Goal: Information Seeking & Learning: Learn about a topic

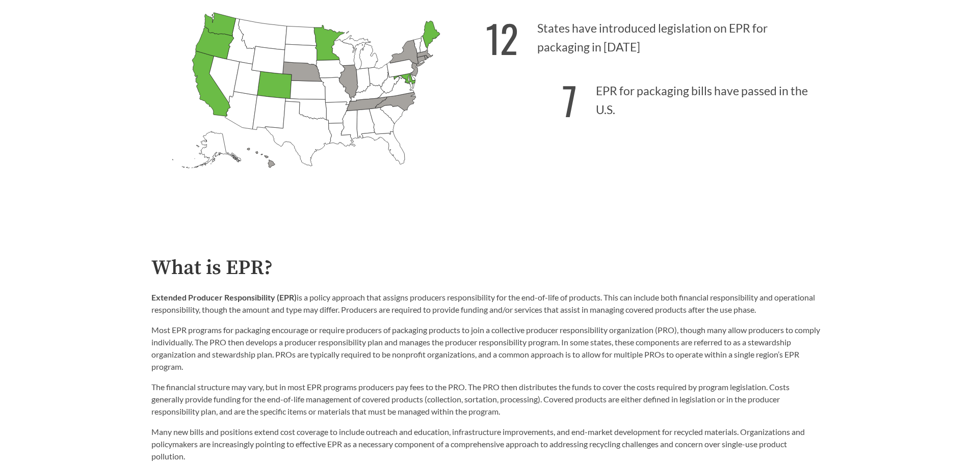
scroll to position [408, 0]
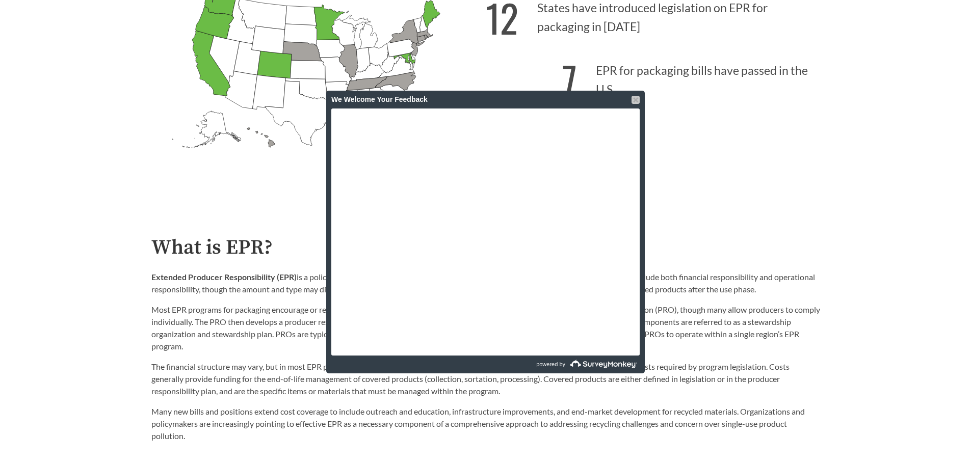
click at [634, 97] on div at bounding box center [636, 100] width 8 height 8
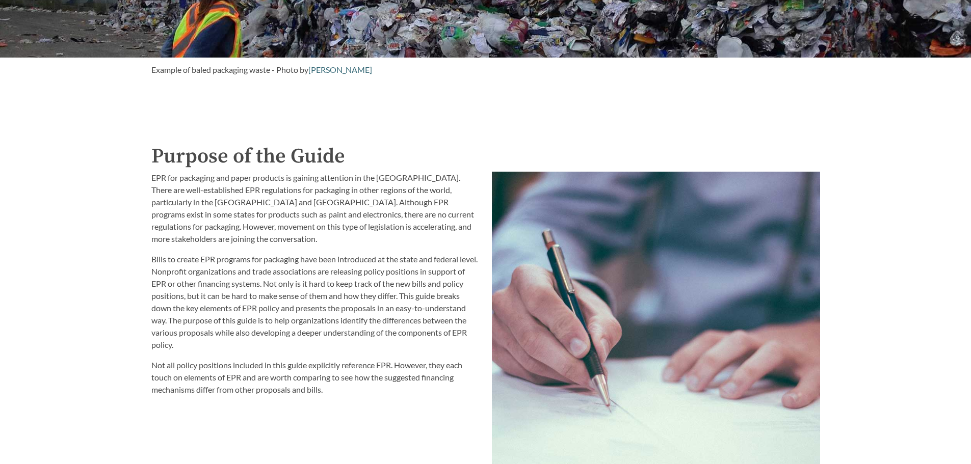
scroll to position [1019, 0]
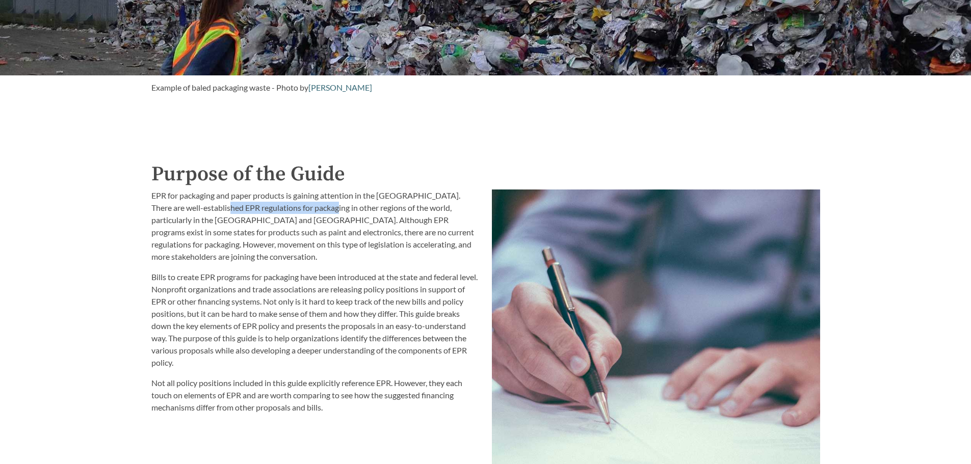
drag, startPoint x: 211, startPoint y: 210, endPoint x: 318, endPoint y: 210, distance: 107.0
click at [318, 210] on p "EPR for packaging and paper products is gaining attention in the [GEOGRAPHIC_DA…" at bounding box center [315, 226] width 328 height 73
click at [304, 222] on p "EPR for packaging and paper products is gaining attention in the [GEOGRAPHIC_DA…" at bounding box center [315, 226] width 328 height 73
drag, startPoint x: 301, startPoint y: 221, endPoint x: 352, endPoint y: 220, distance: 50.5
click at [352, 220] on p "EPR for packaging and paper products is gaining attention in the [GEOGRAPHIC_DA…" at bounding box center [315, 226] width 328 height 73
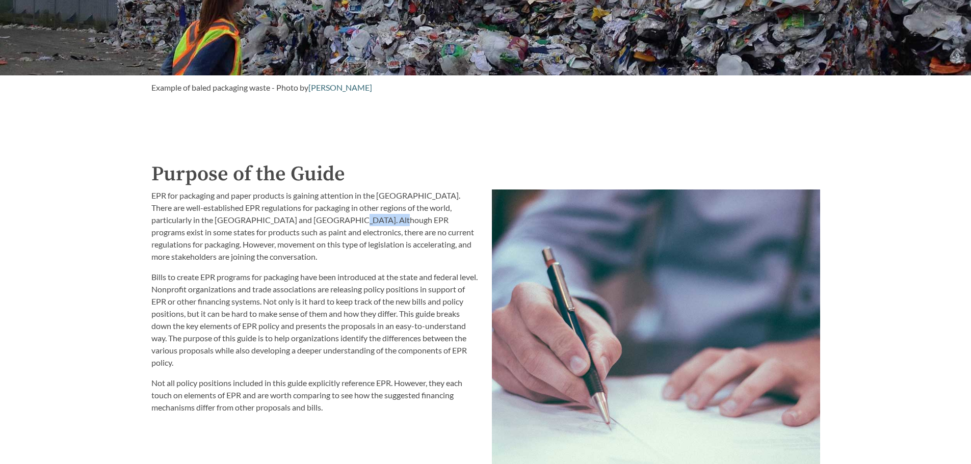
drag, startPoint x: 348, startPoint y: 221, endPoint x: 308, endPoint y: 217, distance: 40.0
click at [308, 217] on p "EPR for packaging and paper products is gaining attention in the [GEOGRAPHIC_DA…" at bounding box center [315, 226] width 328 height 73
click at [430, 203] on p "EPR for packaging and paper products is gaining attention in the [GEOGRAPHIC_DA…" at bounding box center [315, 226] width 328 height 73
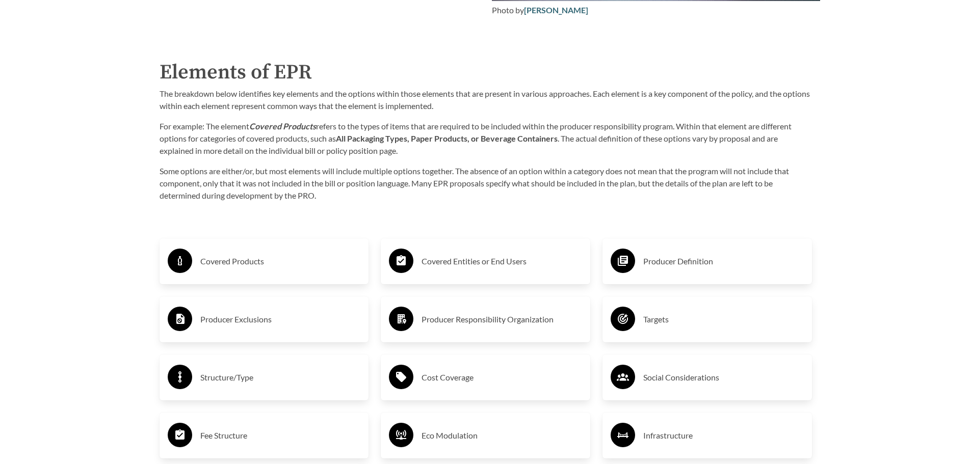
scroll to position [1631, 0]
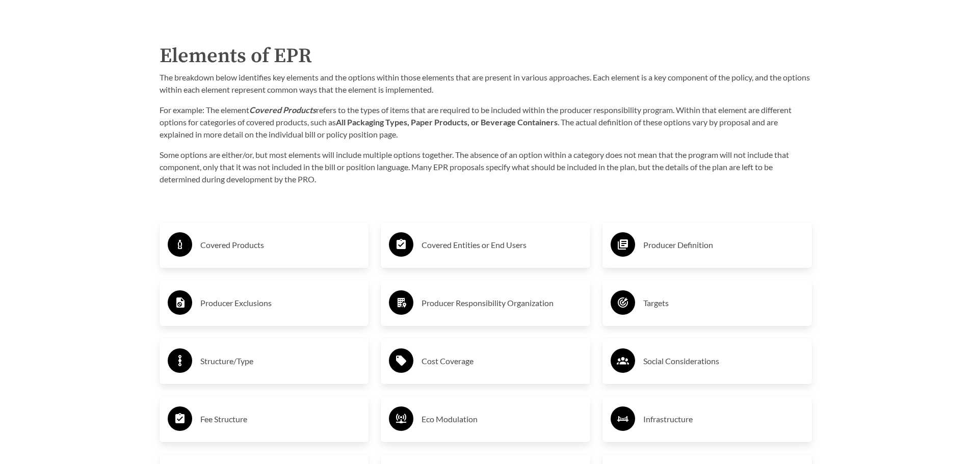
click at [293, 245] on h3 "Covered Products" at bounding box center [280, 245] width 161 height 16
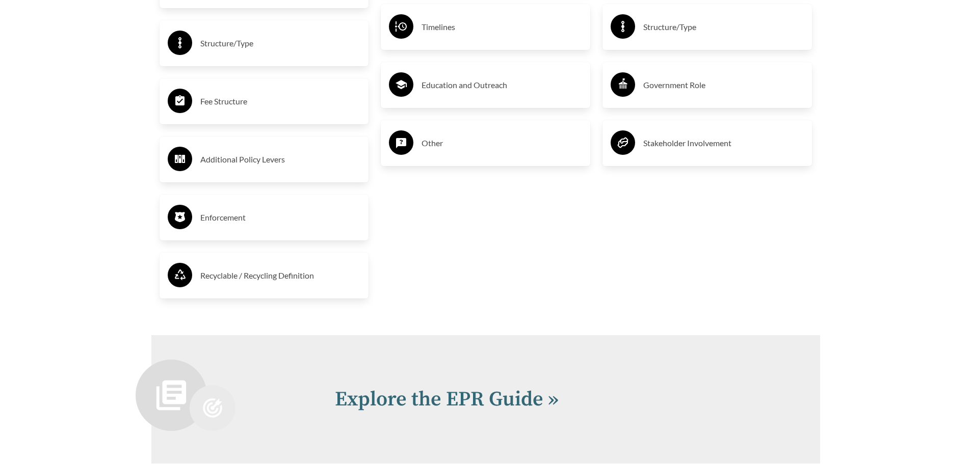
scroll to position [2141, 0]
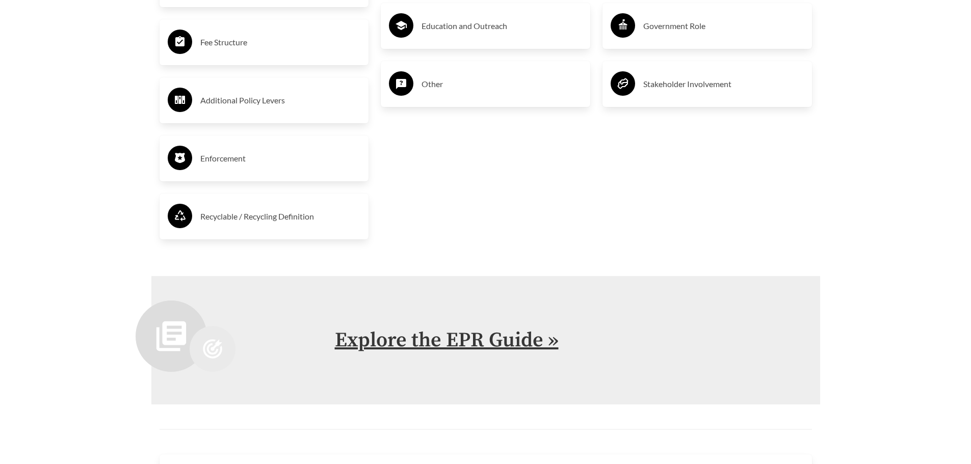
drag, startPoint x: 440, startPoint y: 357, endPoint x: 435, endPoint y: 345, distance: 12.8
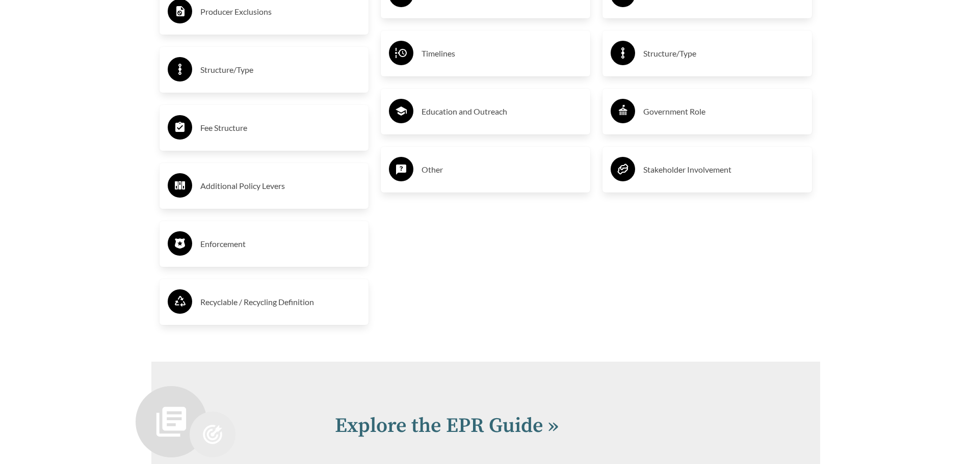
scroll to position [2039, 0]
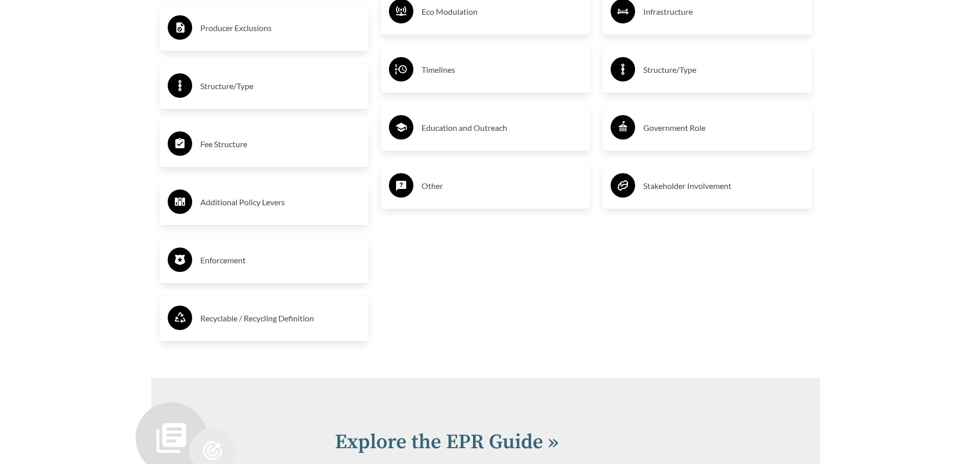
click at [463, 134] on h3 "Education and Outreach" at bounding box center [502, 128] width 161 height 16
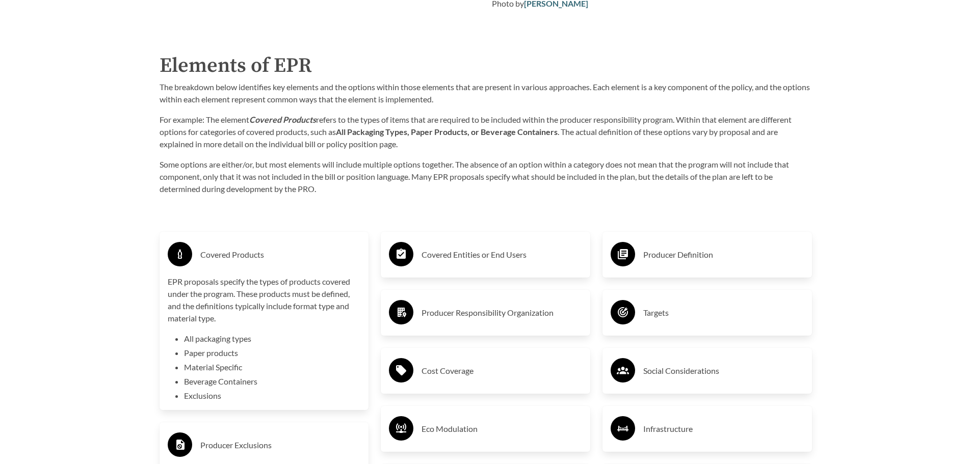
scroll to position [1631, 0]
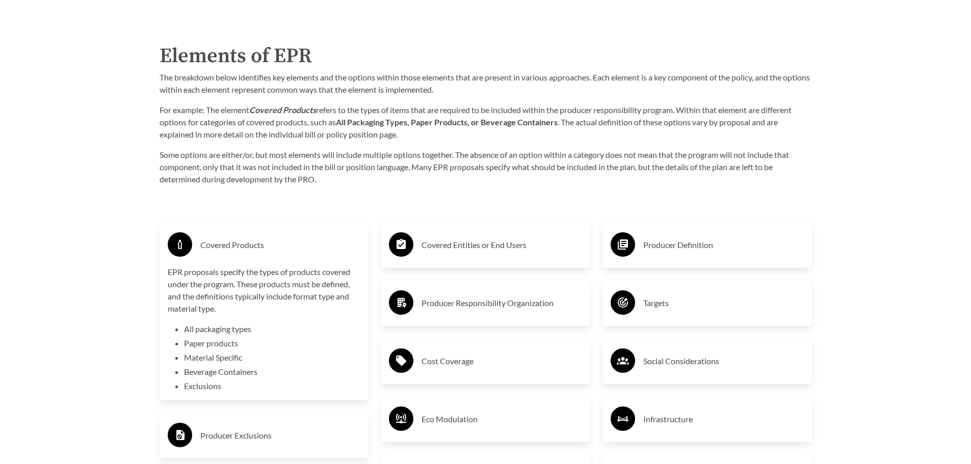
click at [237, 249] on h3 "Covered Products" at bounding box center [280, 245] width 161 height 16
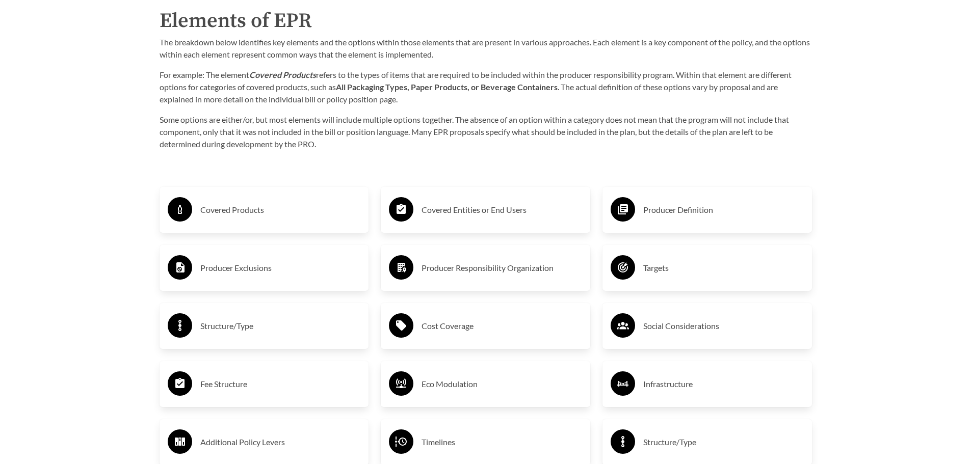
scroll to position [1682, 0]
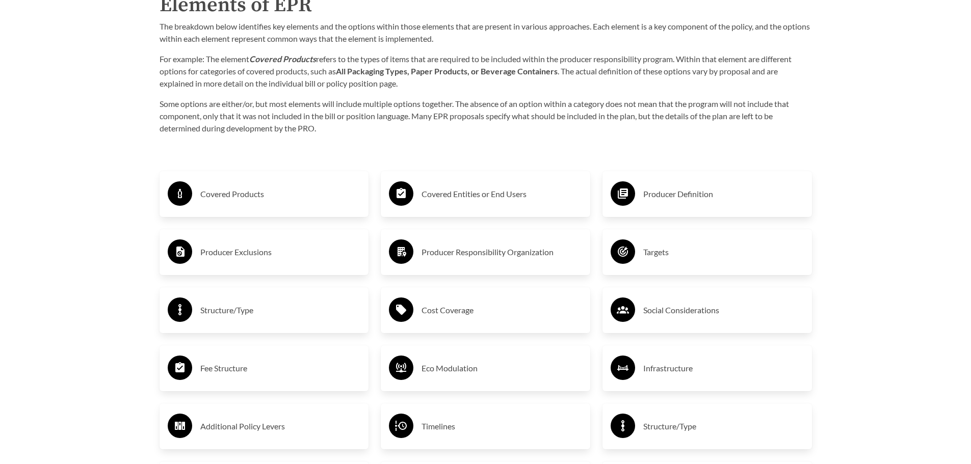
click at [237, 249] on h3 "Producer Exclusions" at bounding box center [280, 252] width 161 height 16
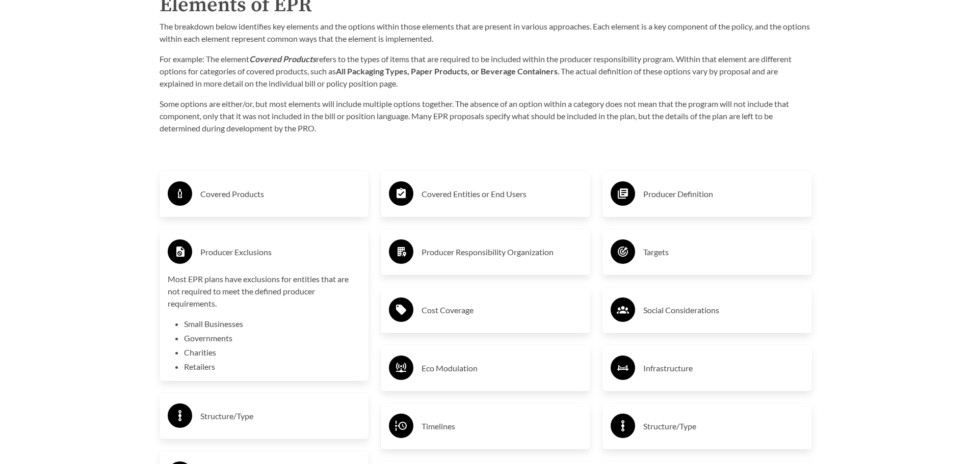
click at [227, 209] on div "Covered Products" at bounding box center [264, 194] width 193 height 30
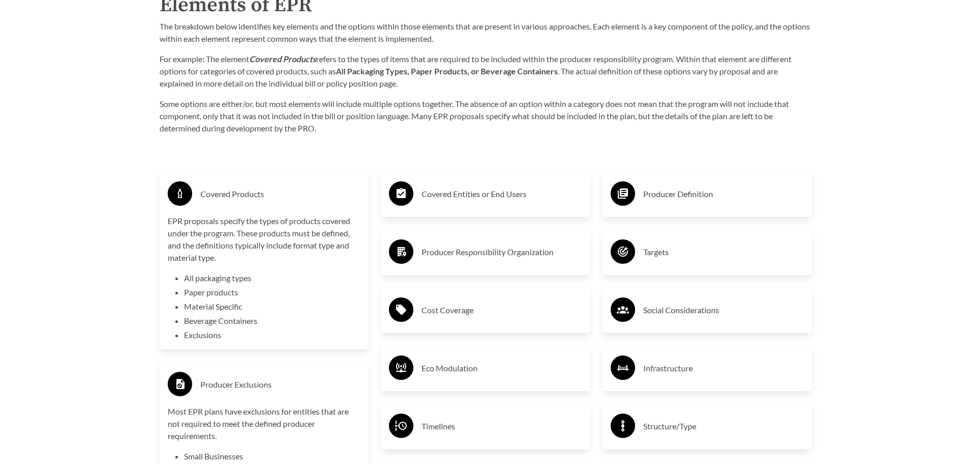
scroll to position [1631, 0]
